Goal: Find specific page/section: Find specific page/section

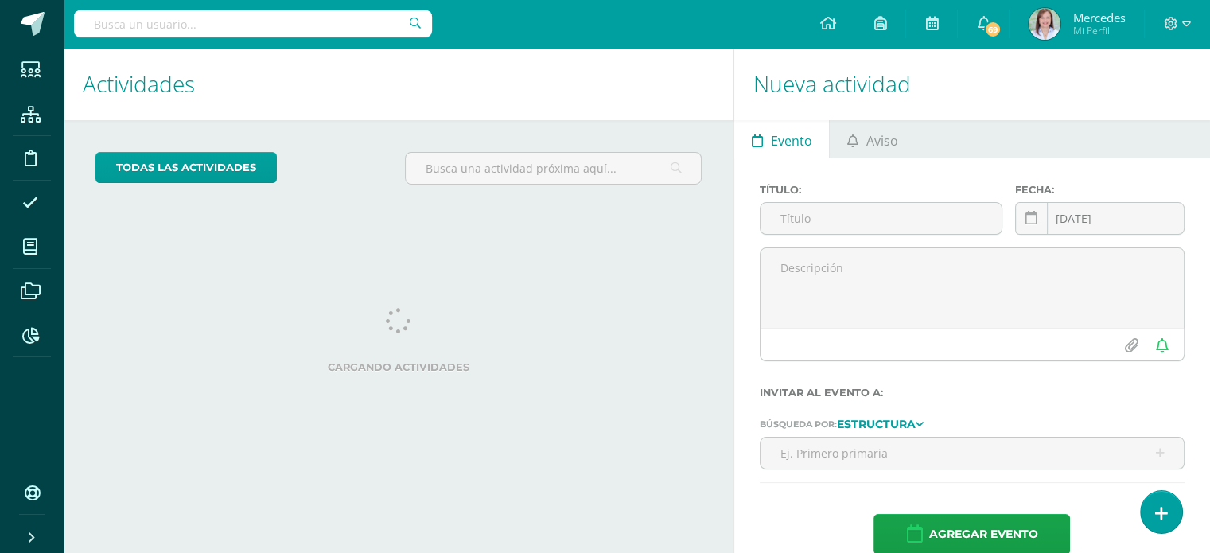
click at [250, 32] on input "text" at bounding box center [253, 23] width 358 height 27
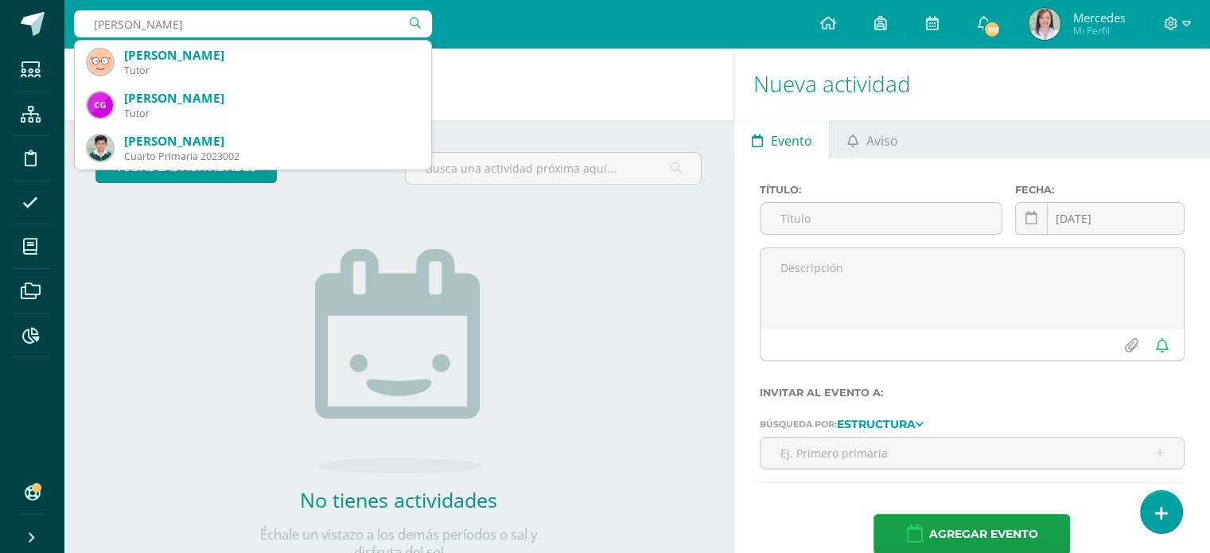
type input "[PERSON_NAME]"
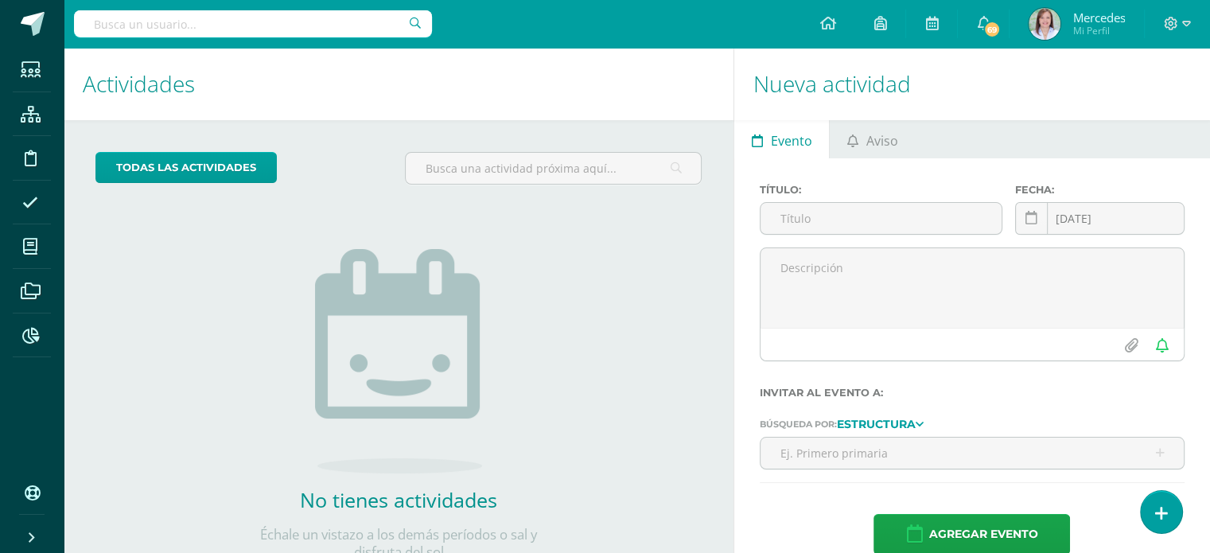
click at [193, 21] on input "text" at bounding box center [253, 23] width 358 height 27
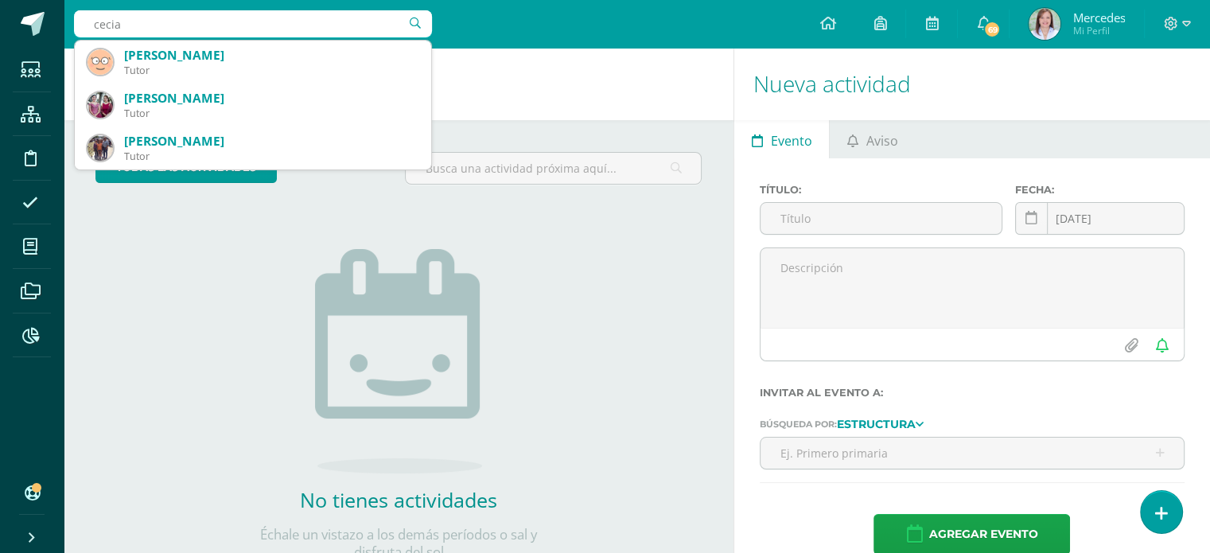
click at [183, 25] on input "cecia" at bounding box center [253, 23] width 358 height 27
type input "cecia tem"
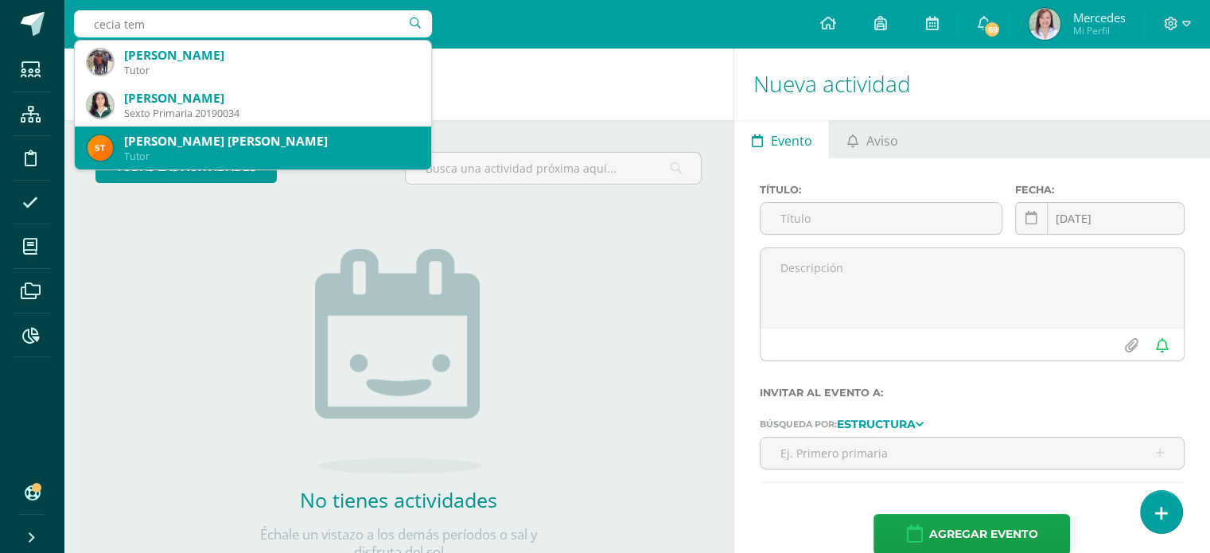
click at [218, 140] on div "Secia Nohemí Tema Pérez" at bounding box center [271, 141] width 294 height 17
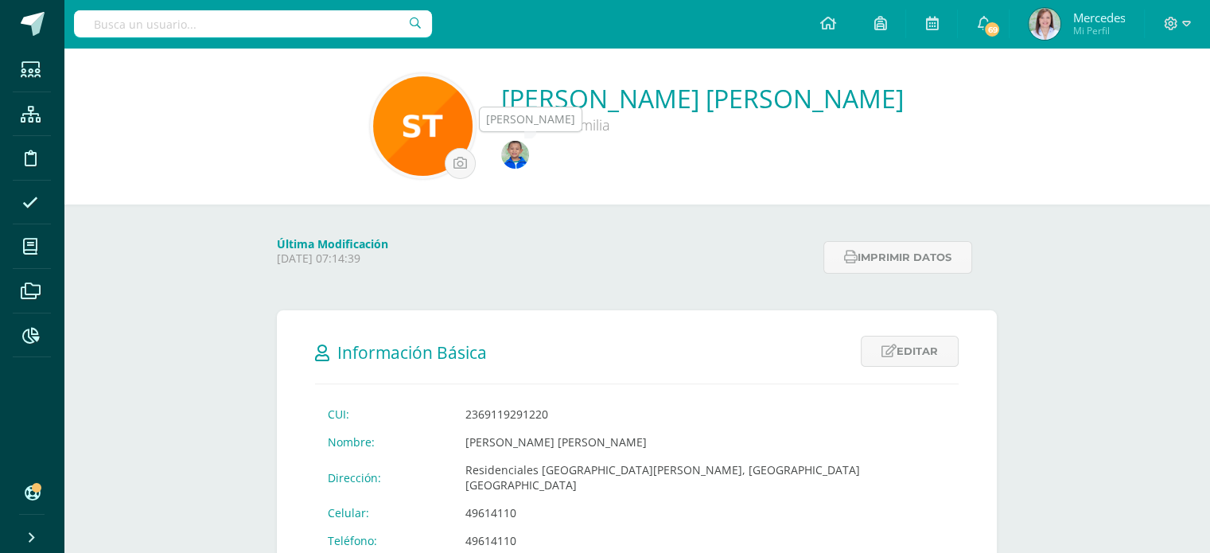
click at [529, 154] on img at bounding box center [515, 155] width 28 height 28
